Goal: Find specific page/section: Find specific page/section

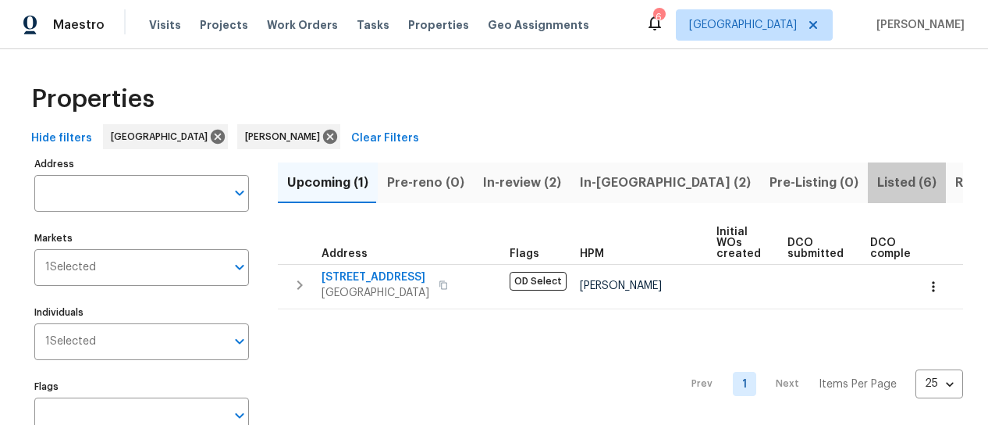
click at [877, 180] on span "Listed (6)" at bounding box center [906, 183] width 59 height 22
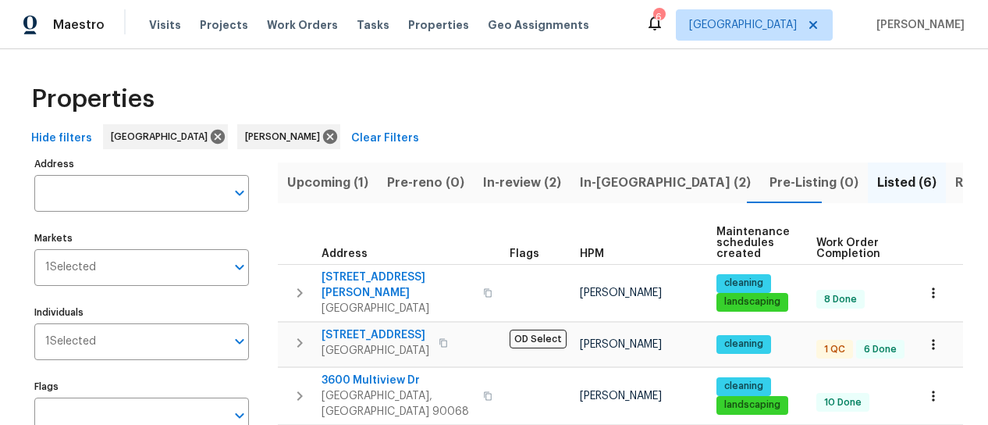
click at [955, 181] on span "Resale (1)" at bounding box center [984, 183] width 59 height 22
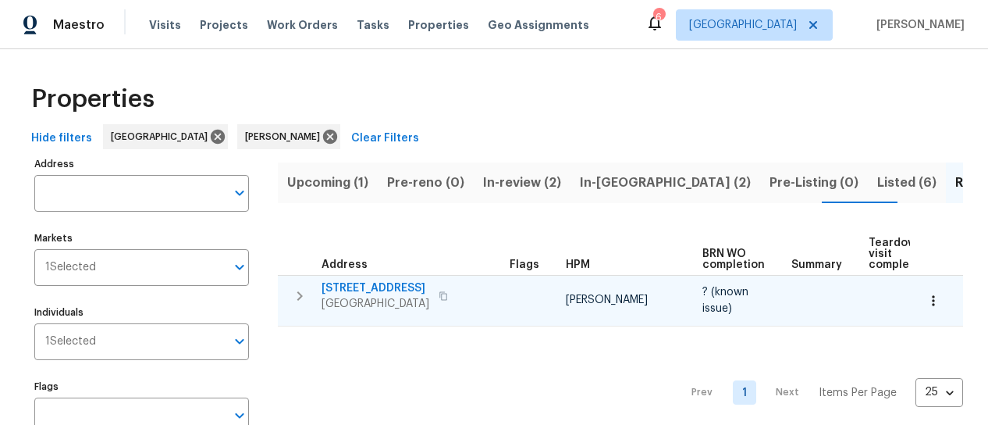
click at [447, 293] on icon "button" at bounding box center [443, 295] width 8 height 9
click at [354, 294] on div "[STREET_ADDRESS]" at bounding box center [376, 295] width 108 height 31
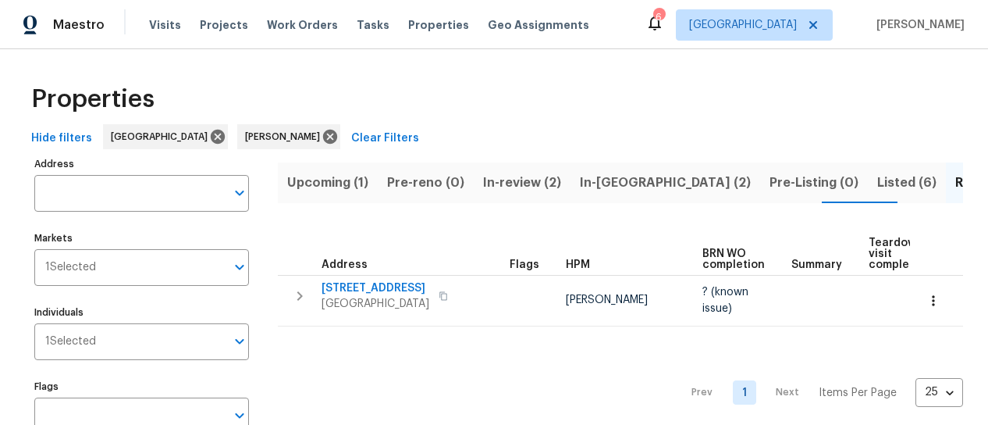
click at [606, 187] on span "In-[GEOGRAPHIC_DATA] (2)" at bounding box center [665, 183] width 171 height 22
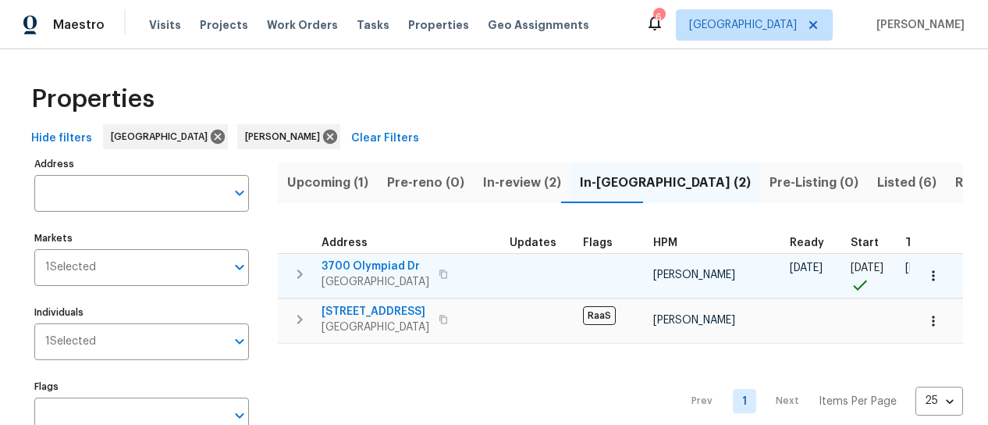
click at [359, 261] on span "3700 Olympiad Dr" at bounding box center [376, 266] width 108 height 16
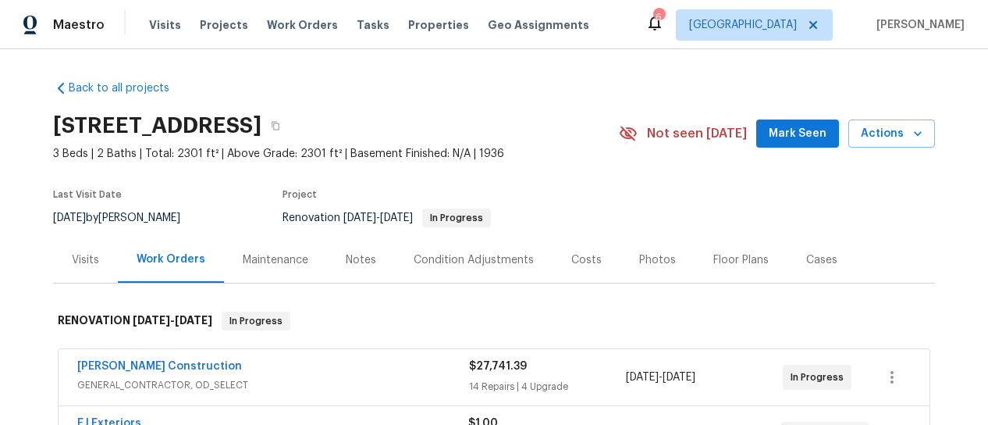
scroll to position [156, 0]
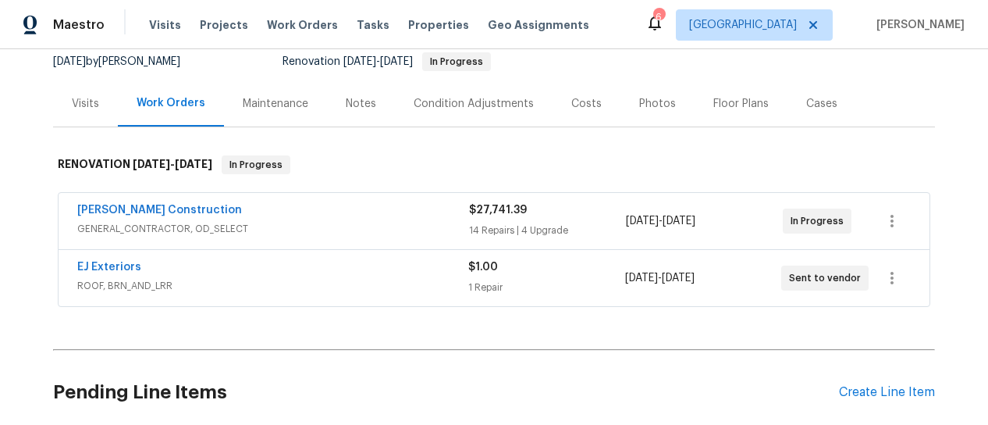
click at [387, 227] on span "GENERAL_CONTRACTOR, OD_SELECT" at bounding box center [273, 229] width 392 height 16
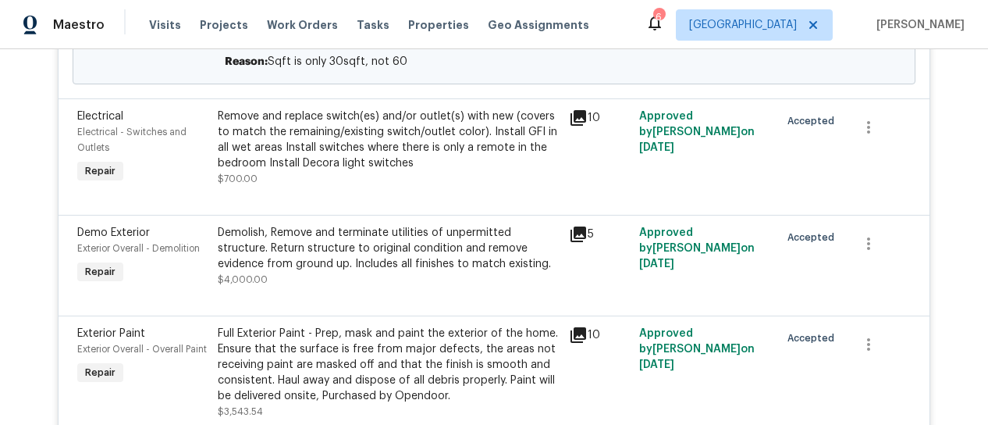
scroll to position [624, 0]
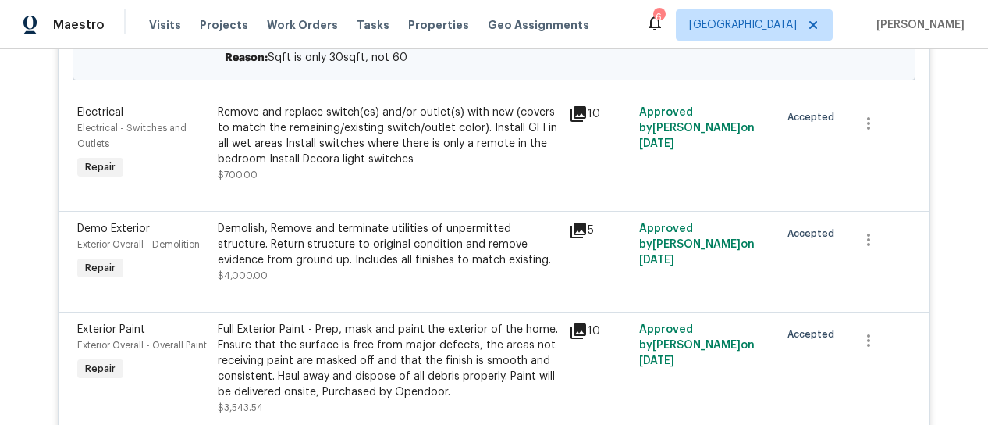
click at [576, 106] on icon at bounding box center [579, 114] width 16 height 16
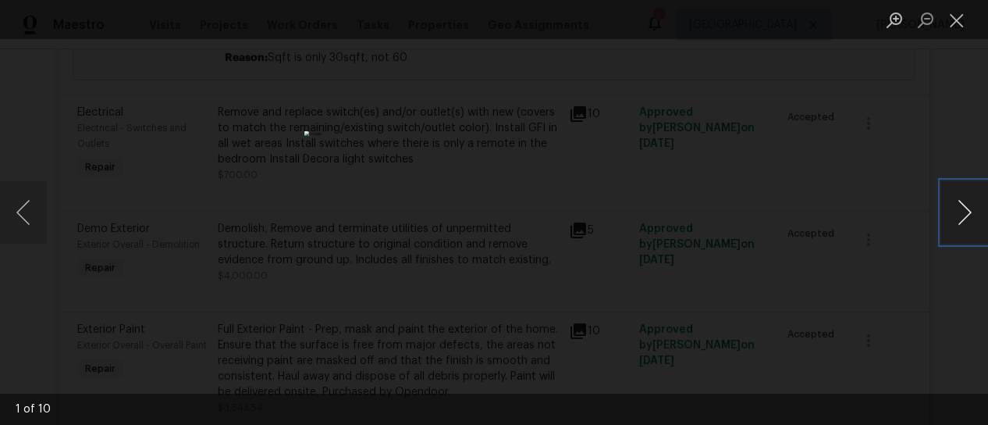
click at [959, 209] on button "Next image" at bounding box center [964, 212] width 47 height 62
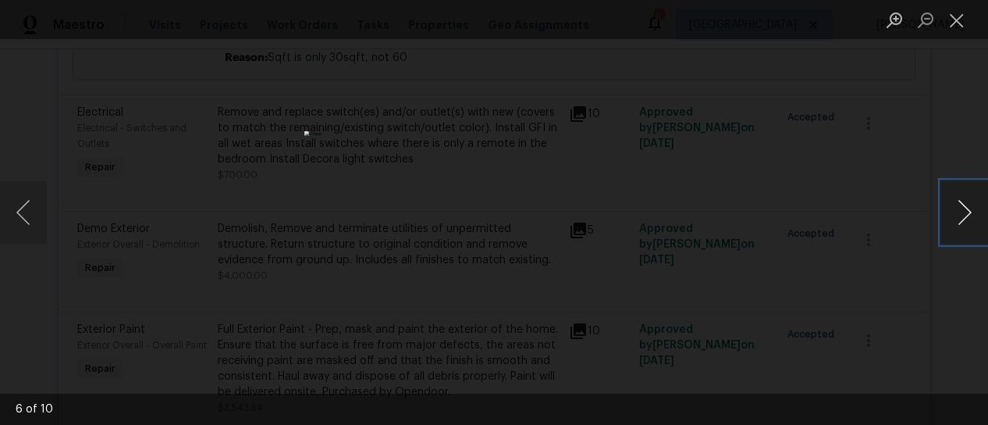
click at [959, 209] on button "Next image" at bounding box center [964, 212] width 47 height 62
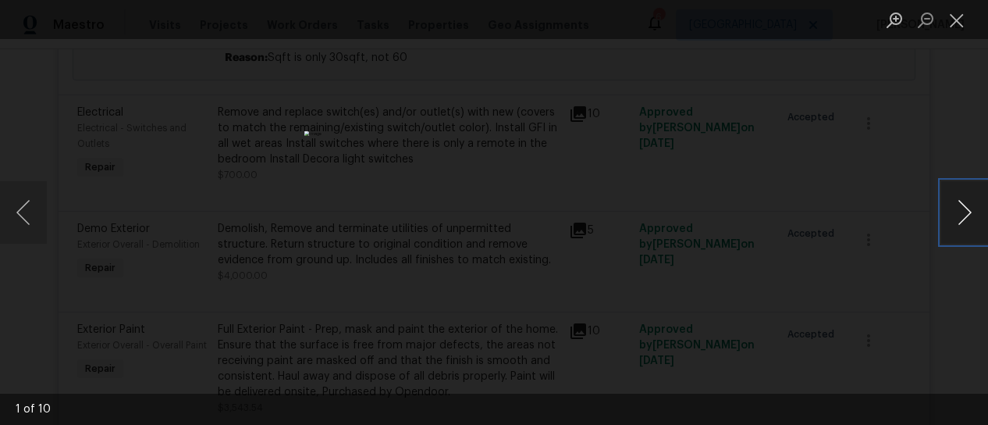
click at [959, 209] on button "Next image" at bounding box center [964, 212] width 47 height 62
click at [951, 21] on button "Close lightbox" at bounding box center [956, 19] width 31 height 27
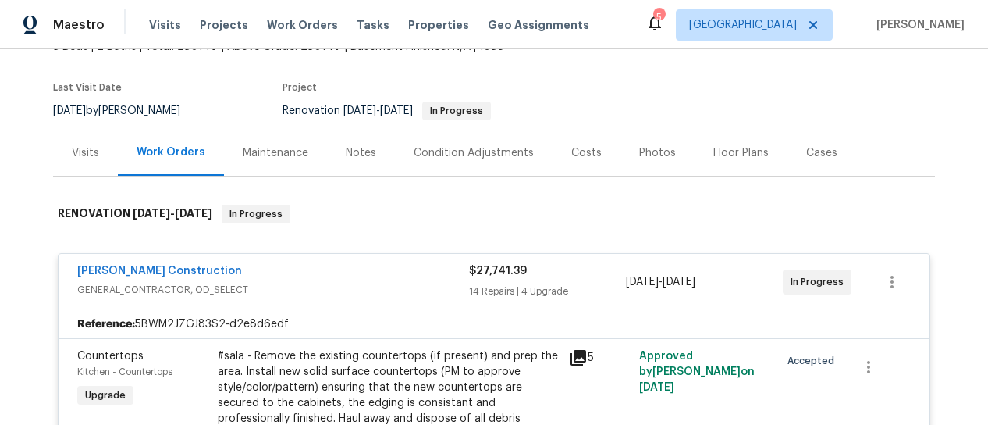
scroll to position [44, 0]
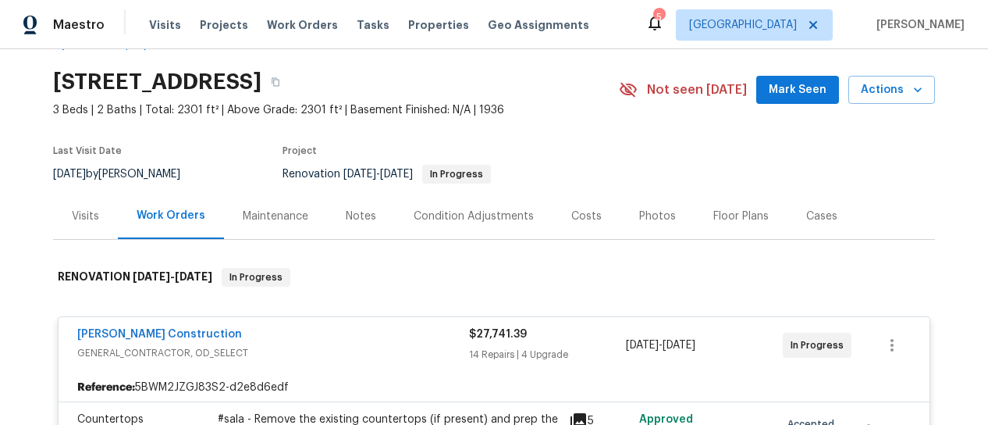
drag, startPoint x: 816, startPoint y: 197, endPoint x: 976, endPoint y: 341, distance: 215.0
click at [976, 341] on div "Back to all projects 3700 Olympiad Dr, View Park, CA 90043 3 Beds | 2 Baths | T…" at bounding box center [494, 236] width 988 height 375
